Goal: Task Accomplishment & Management: Manage account settings

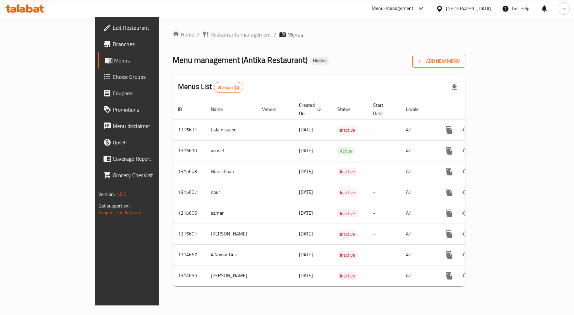
click at [460, 64] on span "Add New Menu" at bounding box center [439, 61] width 42 height 9
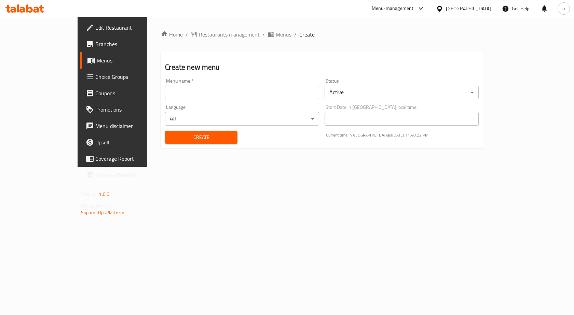
click at [249, 92] on input "text" at bounding box center [242, 93] width 154 height 14
click at [227, 94] on input "text" at bounding box center [242, 93] width 154 height 14
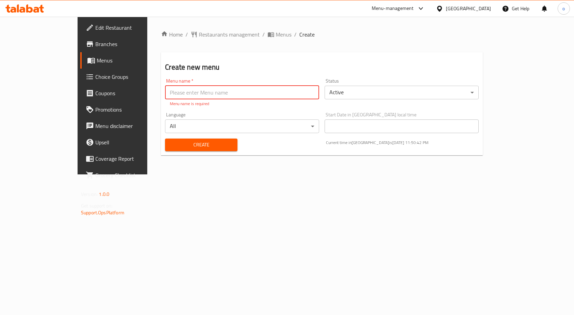
click at [95, 30] on span "Edit Restaurant" at bounding box center [131, 28] width 73 height 8
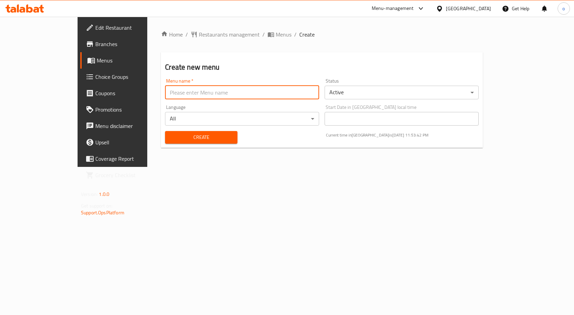
click at [165, 96] on input "text" at bounding box center [242, 93] width 154 height 14
type input "0"
type input "10/2/2025"
click at [360, 110] on div "Start Date in Egypt local time Start Date in Egypt local time" at bounding box center [401, 115] width 154 height 21
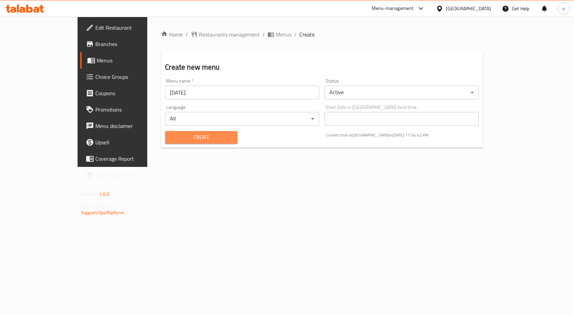
click at [170, 135] on span "Create" at bounding box center [200, 137] width 61 height 9
click at [276, 35] on span "Menus" at bounding box center [284, 34] width 16 height 8
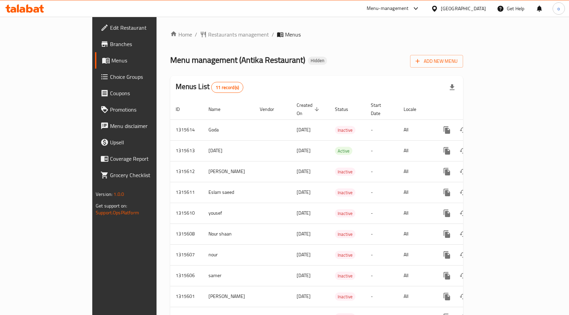
drag, startPoint x: 381, startPoint y: 37, endPoint x: 327, endPoint y: 77, distance: 67.7
click at [327, 77] on div "Menus List 11 record(s)" at bounding box center [316, 87] width 293 height 23
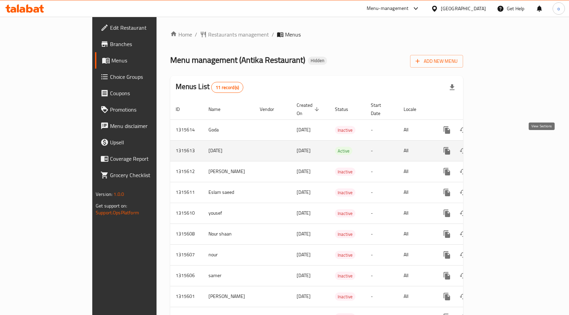
click at [500, 147] on icon "enhanced table" at bounding box center [496, 151] width 8 height 8
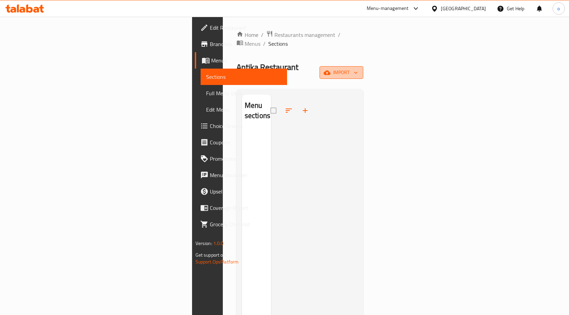
click at [358, 68] on span "import" at bounding box center [341, 72] width 33 height 9
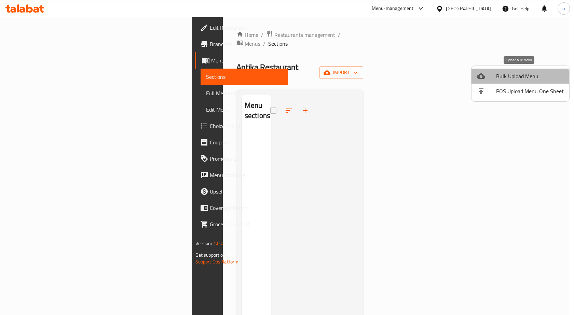
click at [508, 78] on span "Bulk Upload Menu" at bounding box center [530, 76] width 68 height 8
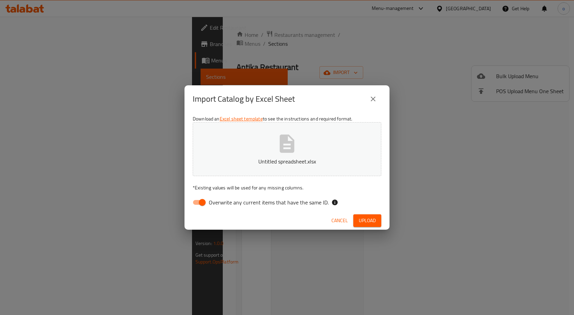
click at [201, 204] on input "Overwrite any current items that have the same ID." at bounding box center [202, 202] width 39 height 13
checkbox input "false"
click at [366, 224] on span "Upload" at bounding box center [367, 220] width 17 height 9
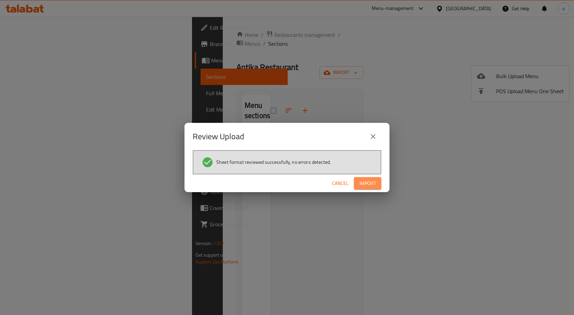
click at [373, 183] on span "Import" at bounding box center [367, 183] width 16 height 9
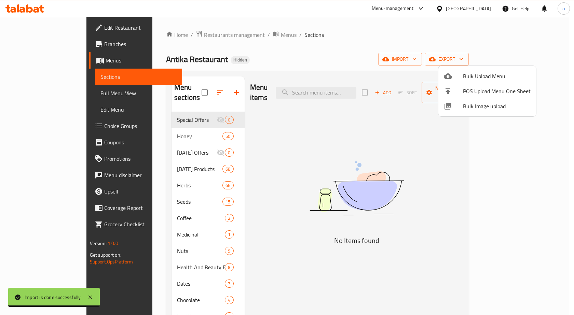
click at [32, 45] on div at bounding box center [287, 157] width 574 height 315
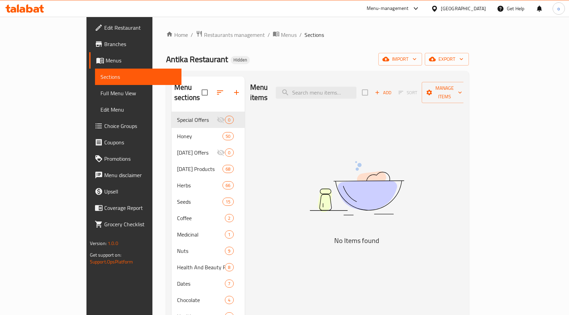
click at [104, 46] on span "Branches" at bounding box center [140, 44] width 72 height 8
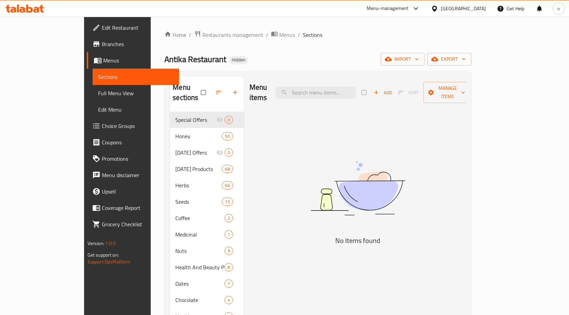
click at [427, 88] on div "Add Sort Manage items" at bounding box center [416, 92] width 110 height 21
click at [197, 87] on input "checkbox" at bounding box center [204, 92] width 14 height 13
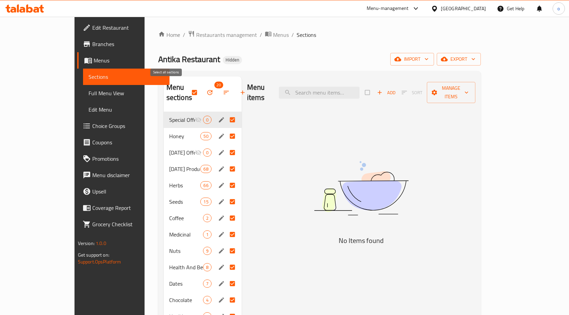
click at [188, 88] on input "checkbox" at bounding box center [195, 92] width 14 height 13
checkbox input "false"
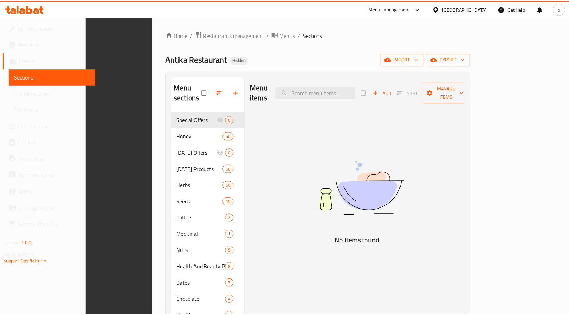
scroll to position [136, 0]
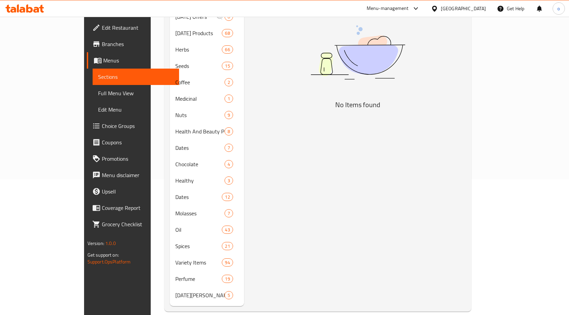
click at [87, 49] on link "Branches" at bounding box center [133, 44] width 92 height 16
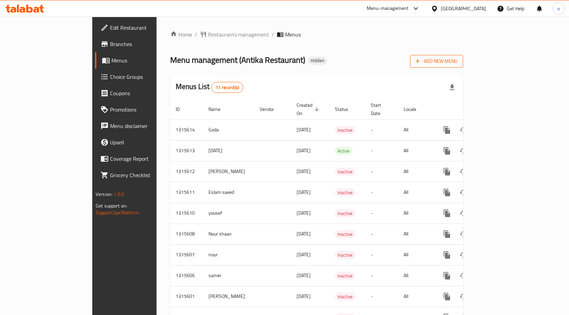
click at [463, 60] on button "Add New Menu" at bounding box center [436, 61] width 53 height 13
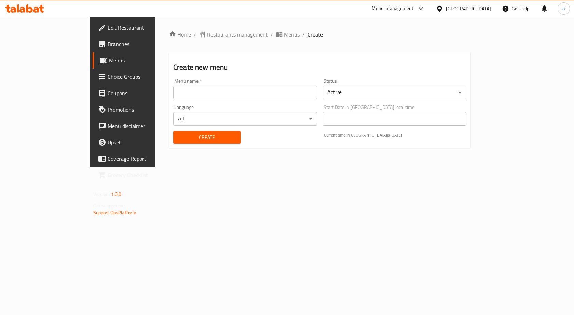
click at [249, 102] on div "Language All ​" at bounding box center [244, 115] width 149 height 26
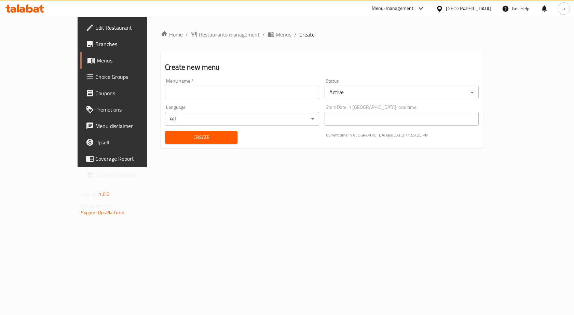
click at [251, 97] on input "text" at bounding box center [242, 93] width 154 height 14
type input "osamaaaaaaaaaaa"
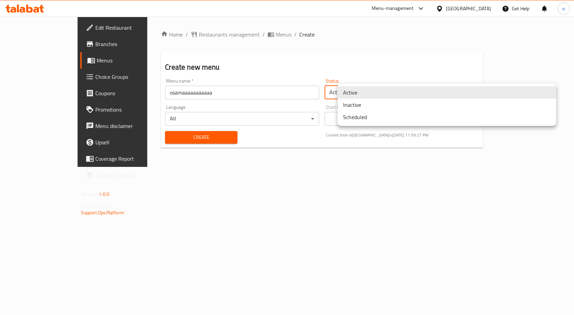
click at [445, 86] on body "​ Menu-management [GEOGRAPHIC_DATA] Get Help o Edit Restaurant Branches Menus C…" at bounding box center [287, 166] width 574 height 298
click at [385, 108] on li "Inactive" at bounding box center [446, 105] width 219 height 12
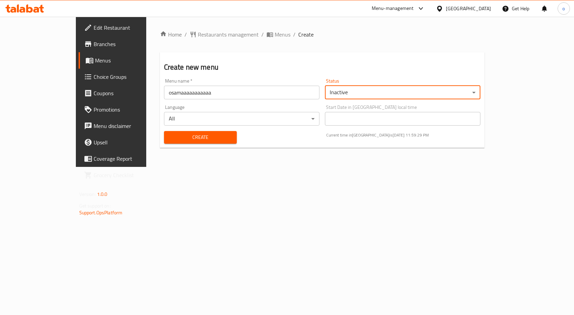
click at [191, 139] on span "Create" at bounding box center [200, 137] width 62 height 9
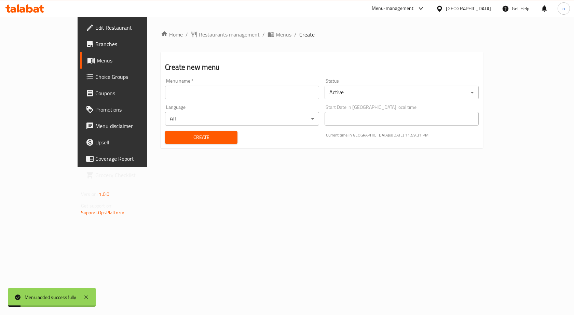
click at [267, 34] on span "breadcrumb" at bounding box center [271, 34] width 8 height 7
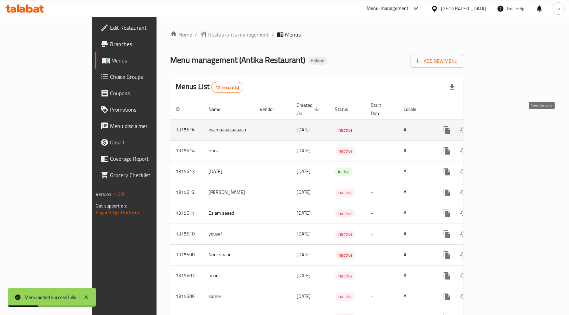
click at [499, 127] on icon "enhanced table" at bounding box center [496, 130] width 6 height 6
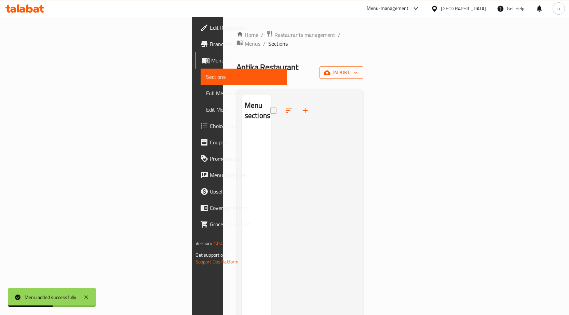
click at [363, 66] on button "import" at bounding box center [341, 72] width 44 height 13
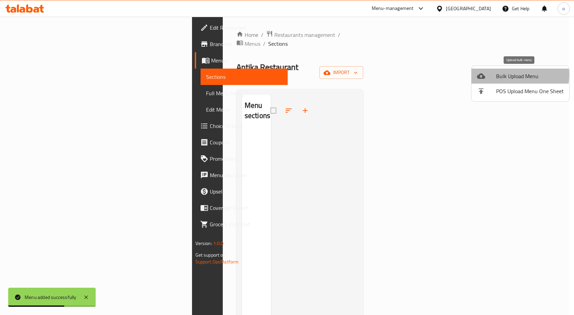
click at [509, 75] on span "Bulk Upload Menu" at bounding box center [530, 76] width 68 height 8
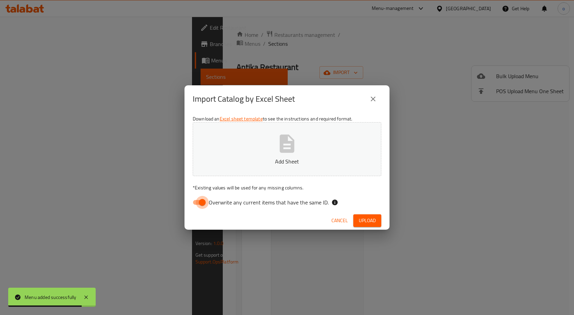
click at [205, 206] on input "Overwrite any current items that have the same ID." at bounding box center [202, 202] width 39 height 13
checkbox input "false"
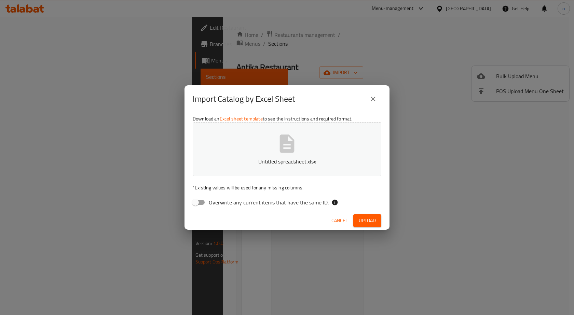
click at [369, 222] on span "Upload" at bounding box center [367, 220] width 17 height 9
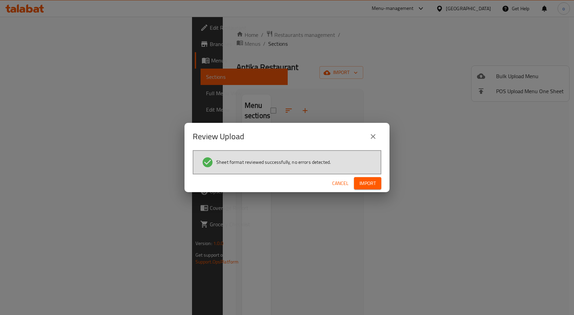
click at [374, 185] on span "Import" at bounding box center [367, 183] width 16 height 9
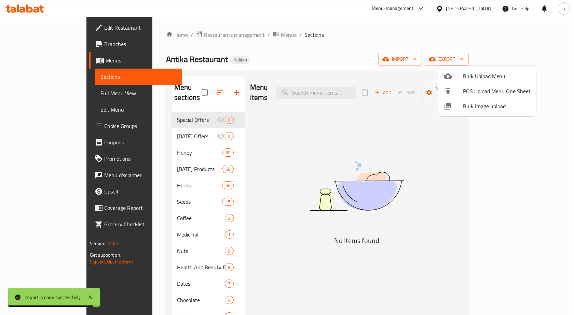
click at [469, 158] on div at bounding box center [287, 157] width 574 height 315
